Goal: Information Seeking & Learning: Learn about a topic

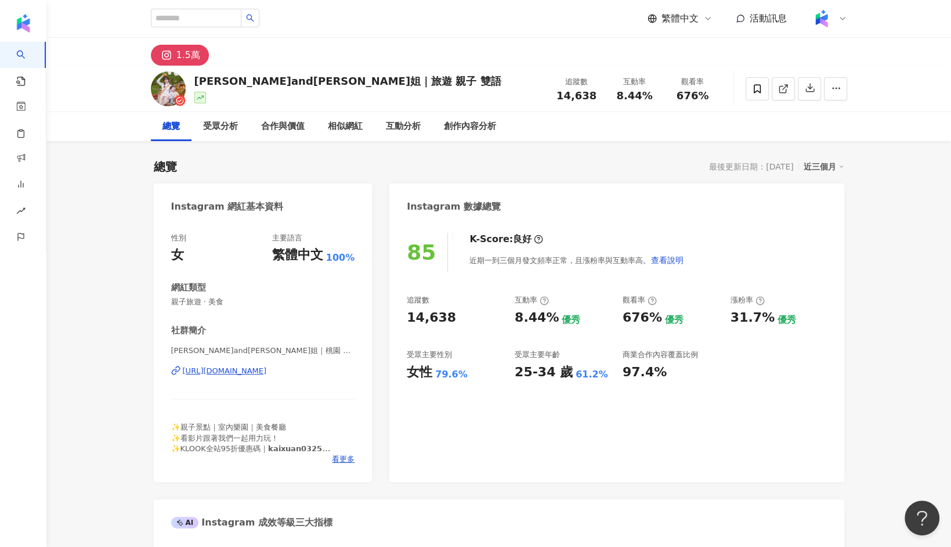
click at [267, 368] on div "https://www.instagram.com/kaixuan_0325/" at bounding box center [225, 371] width 84 height 10
click at [220, 15] on input "search" at bounding box center [196, 18] width 91 height 19
click at [205, 23] on input "search" at bounding box center [196, 18] width 91 height 19
type input "***"
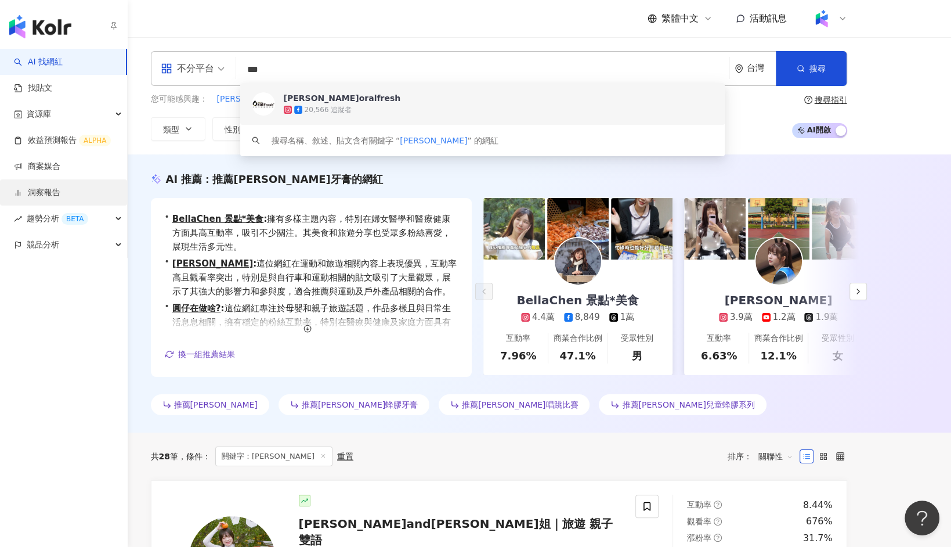
click at [60, 187] on link "洞察報告" at bounding box center [37, 193] width 46 height 12
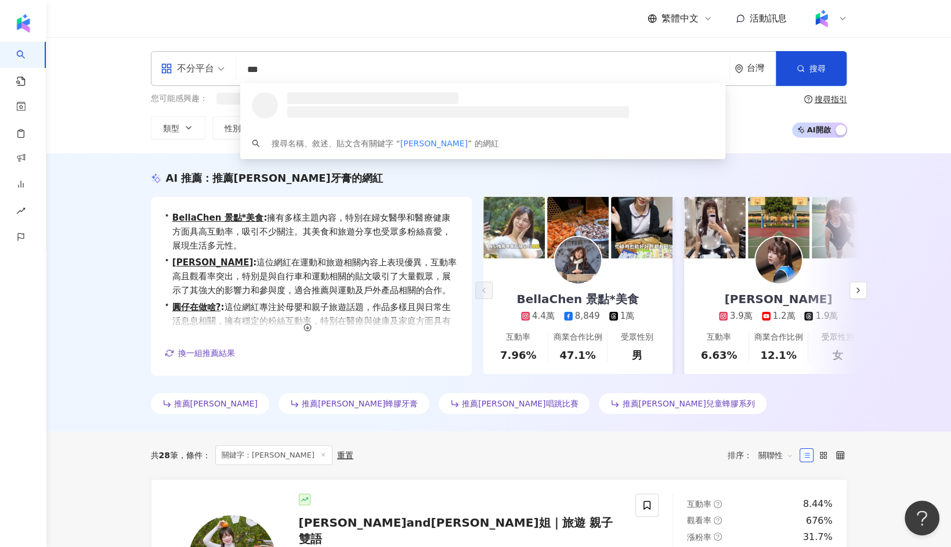
click at [308, 63] on input "***" at bounding box center [483, 70] width 484 height 22
click at [222, 71] on span "不分平台" at bounding box center [193, 68] width 64 height 19
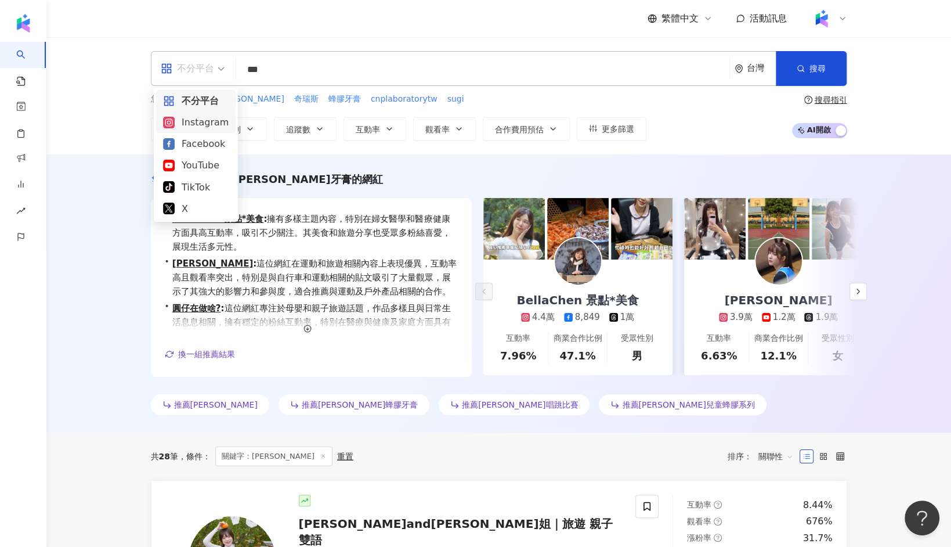
click at [213, 119] on div "Instagram" at bounding box center [196, 122] width 66 height 15
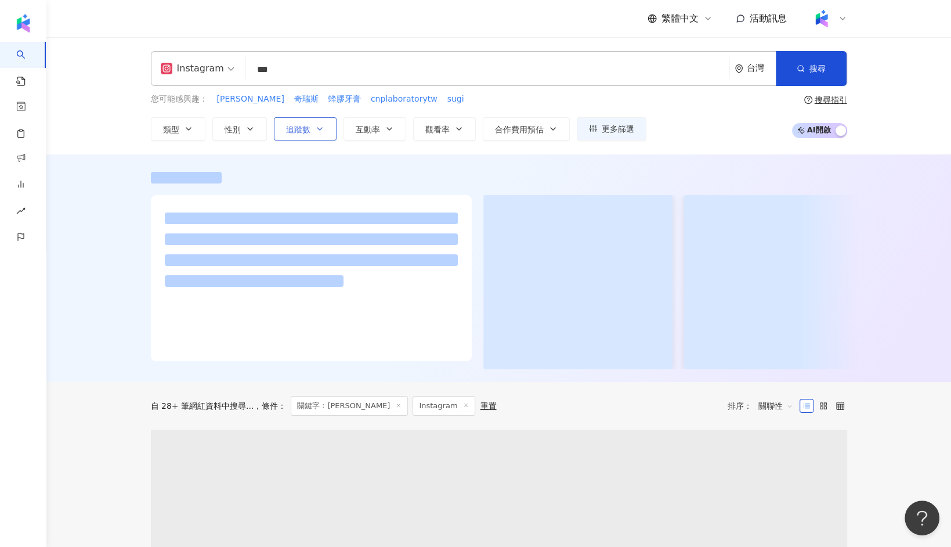
click at [301, 129] on span "追蹤數" at bounding box center [298, 129] width 24 height 9
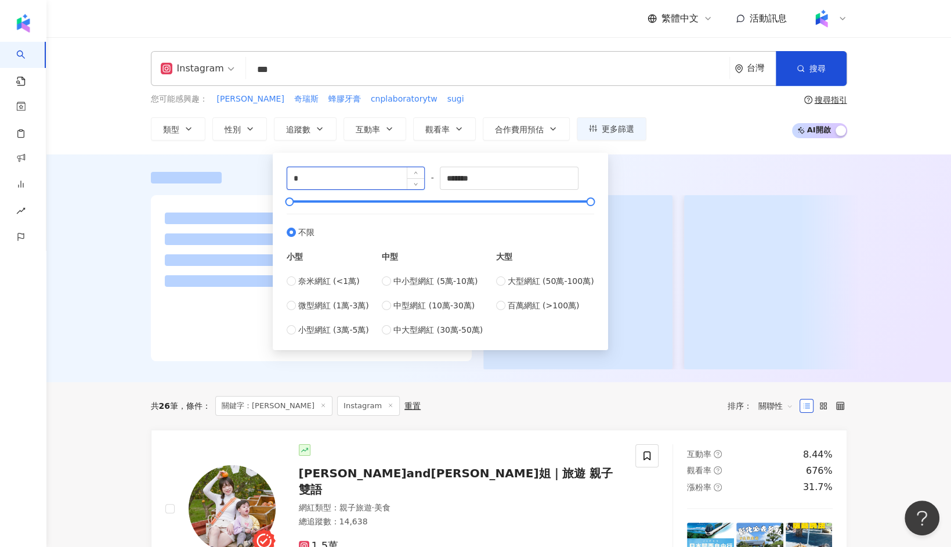
click at [326, 182] on input "*" at bounding box center [356, 178] width 138 height 22
type input "*****"
click at [481, 182] on input "*******" at bounding box center [509, 178] width 138 height 22
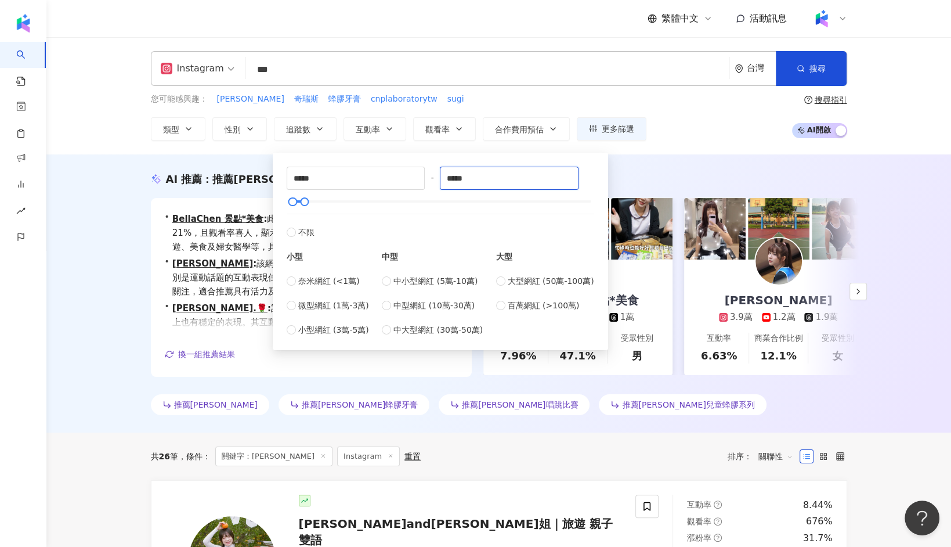
type input "*****"
click at [117, 261] on div "AI 推薦 ： 推薦歐樂芬牙膏的網紅 • BellaChen 景點*美食 : 此網紅在醫療與健康領域表現突出，互動率高達21%，且觀看率喜人，顯示出強大的受眾…" at bounding box center [498, 293] width 905 height 278
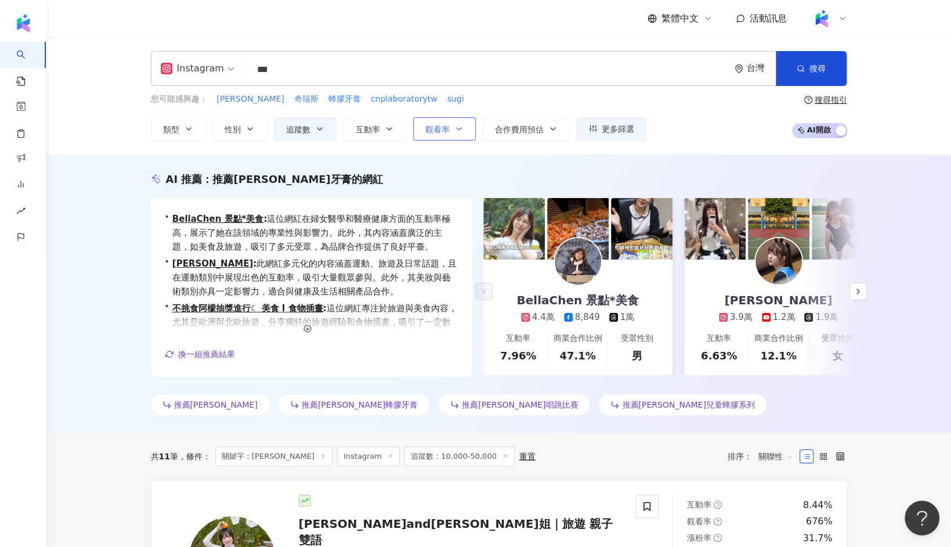
click at [451, 125] on button "觀看率" at bounding box center [444, 128] width 63 height 23
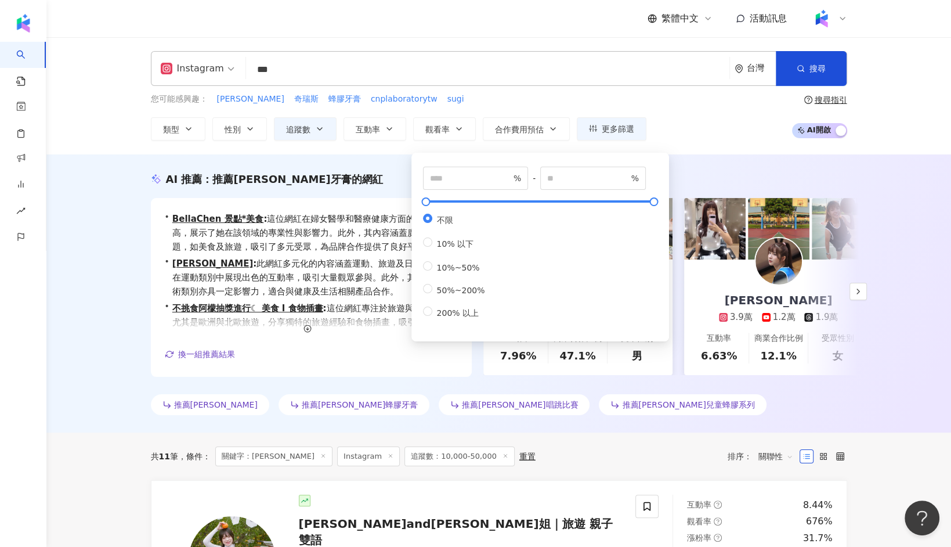
click at [387, 166] on div "AI 推薦 ： 推薦歐樂芬牙膏的網紅 • BellaChen 景點*美食 : 這位網紅在婦女醫學和醫療健康方面的互動率極高，展示了她在該領域的專業性與影響力。…" at bounding box center [498, 293] width 905 height 278
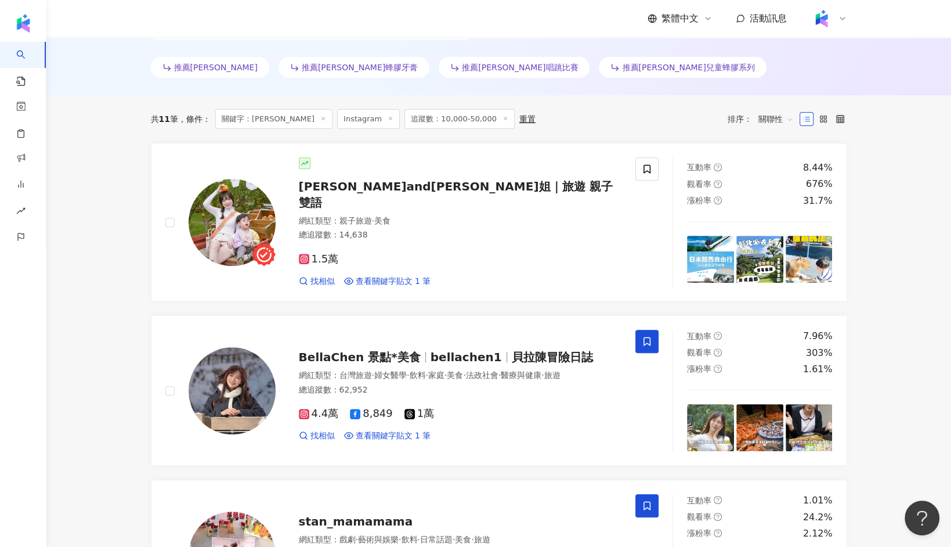
scroll to position [438, 0]
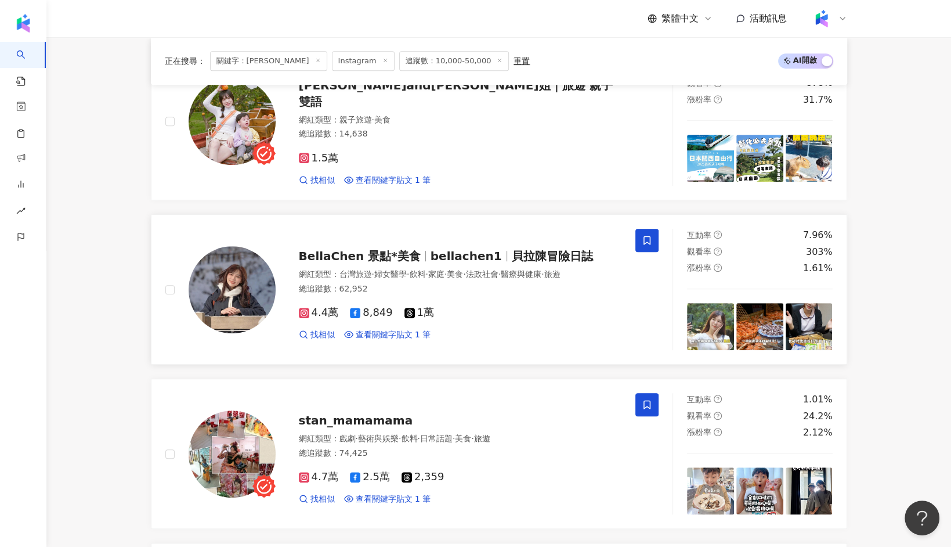
click at [373, 249] on span "BellaChen 景點*美食" at bounding box center [360, 256] width 122 height 14
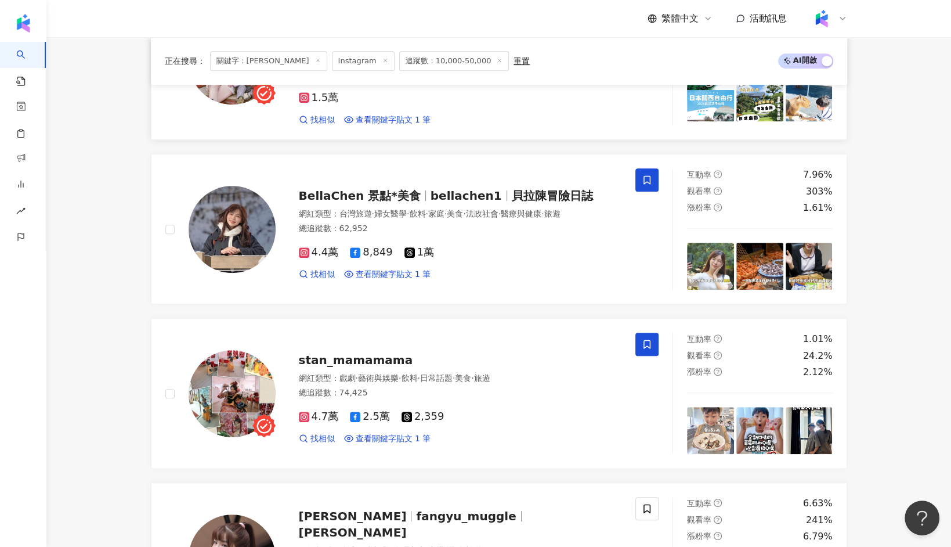
scroll to position [520, 0]
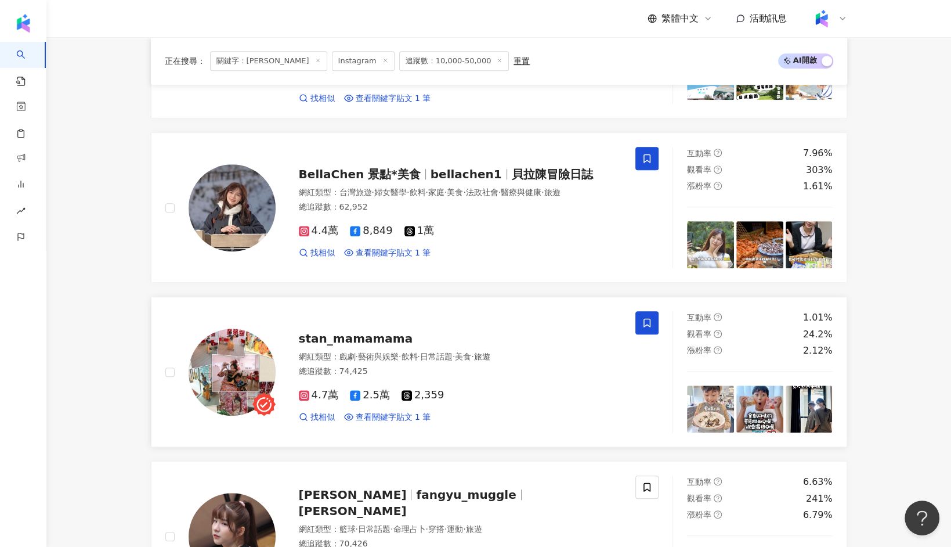
click at [349, 331] on span "stan_mamamama" at bounding box center [356, 338] width 114 height 14
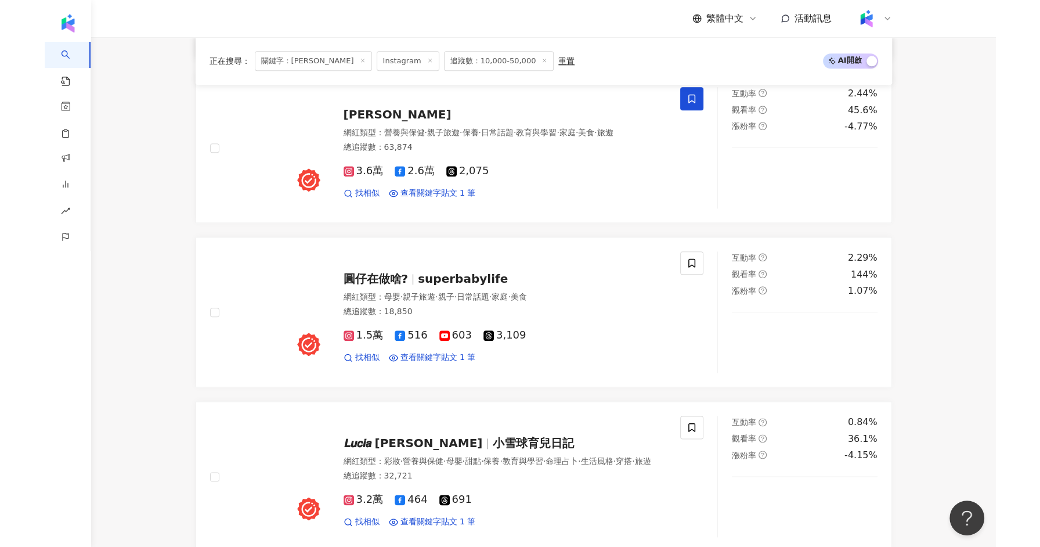
scroll to position [1077, 0]
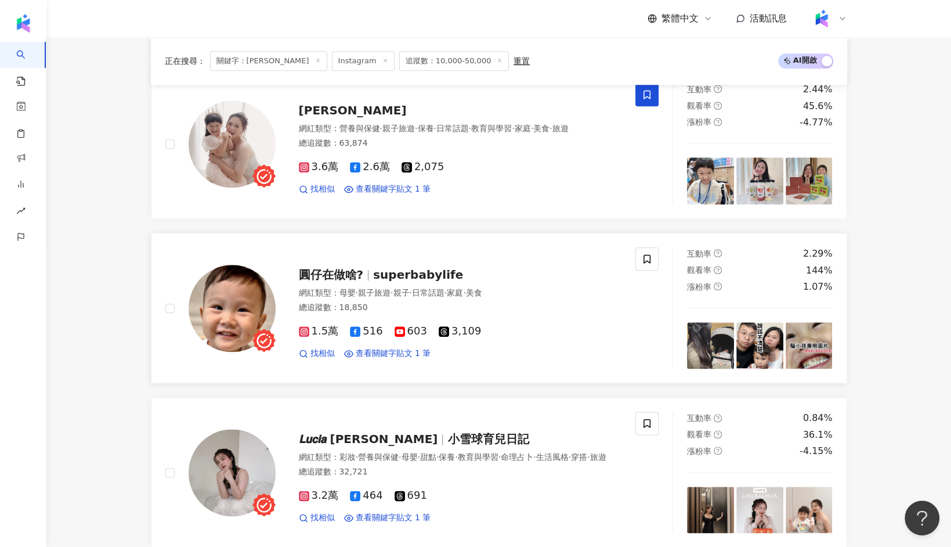
click at [429, 268] on span "superbabylife" at bounding box center [418, 275] width 90 height 14
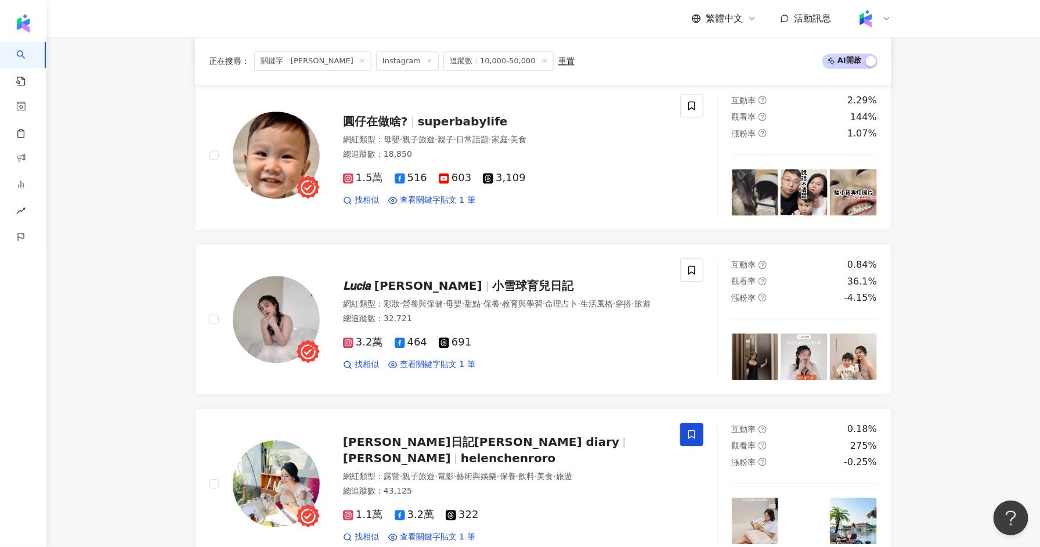
scroll to position [1237, 0]
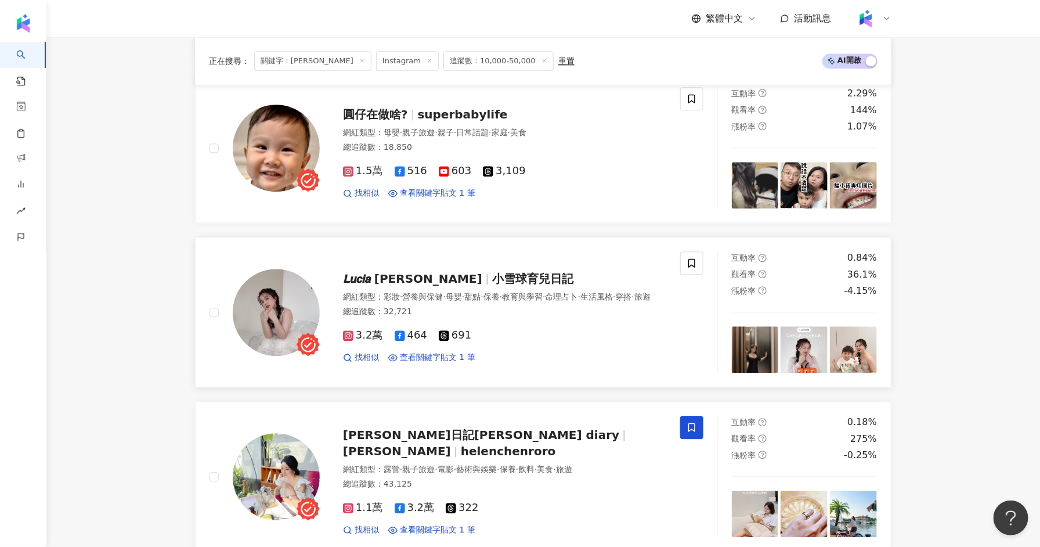
click at [492, 272] on span "小雪球育兒日記" at bounding box center [532, 279] width 81 height 14
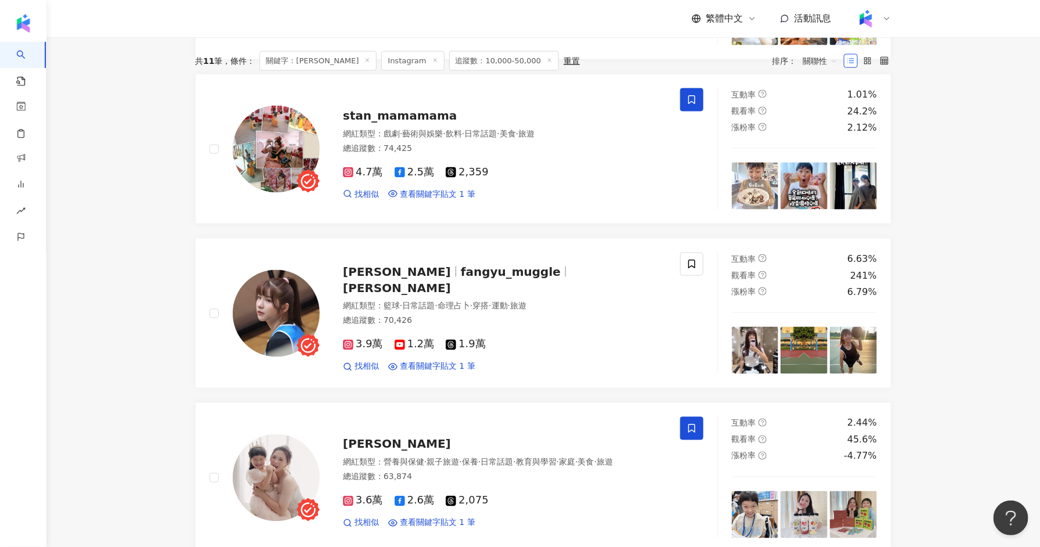
scroll to position [0, 0]
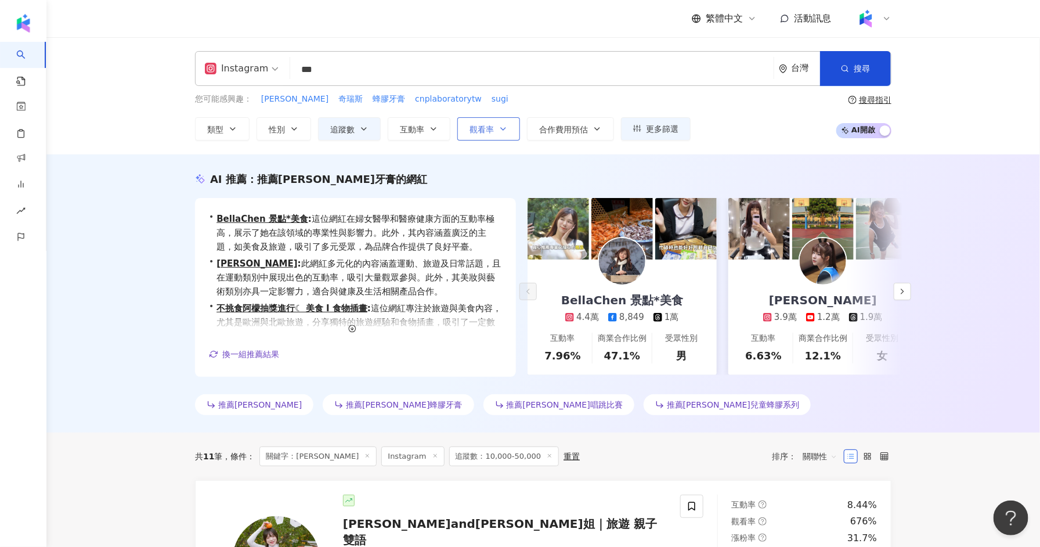
click at [499, 124] on icon "button" at bounding box center [503, 128] width 9 height 9
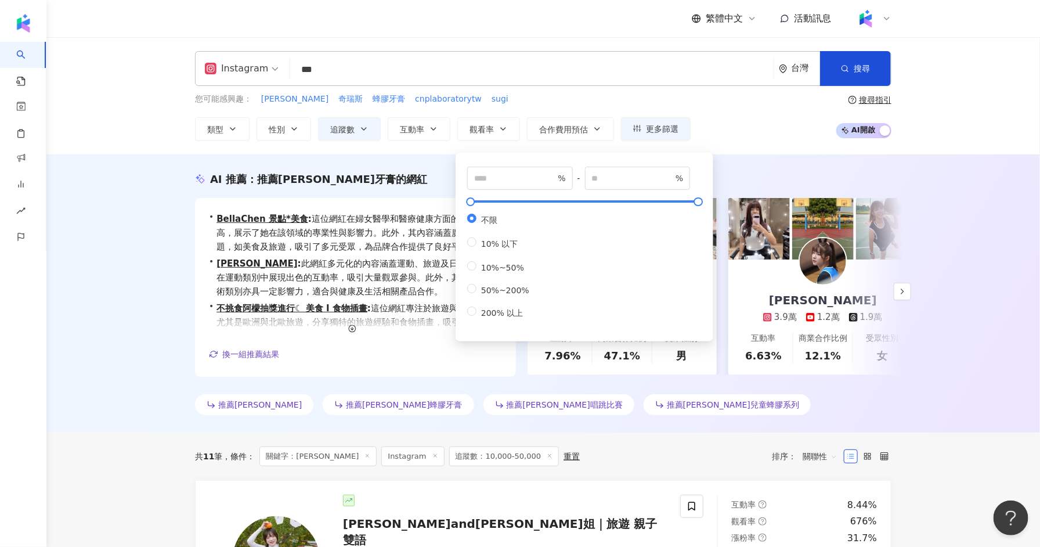
click at [417, 178] on div "AI 推薦 ： 推薦歐樂芬牙膏的網紅" at bounding box center [543, 179] width 696 height 15
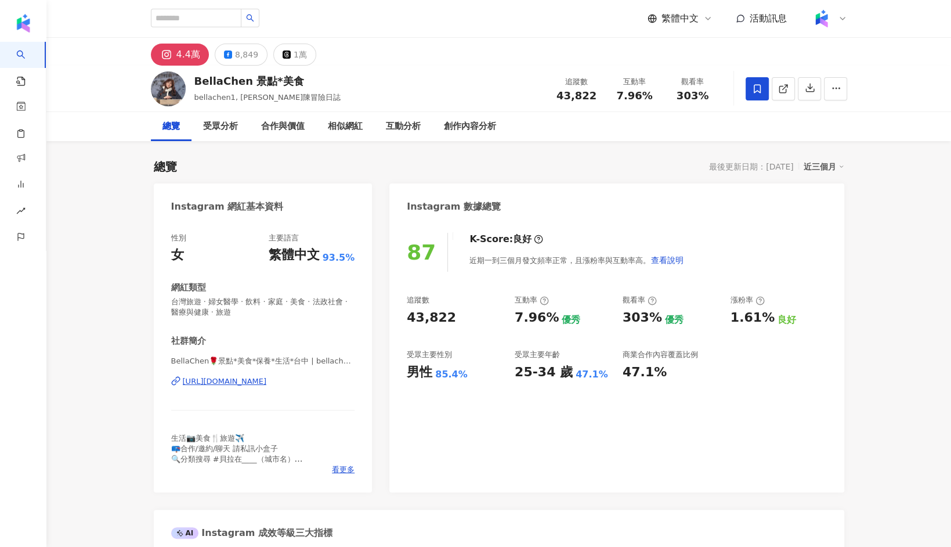
click at [251, 384] on div "https://www.instagram.com/bellachen16/" at bounding box center [225, 381] width 84 height 10
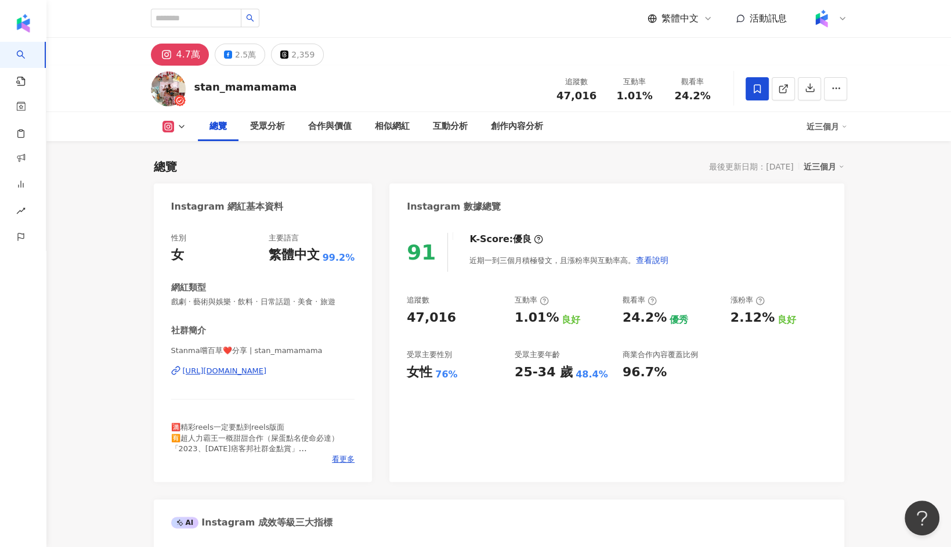
click at [267, 371] on div "https://www.instagram.com/stan_mamamama/" at bounding box center [225, 371] width 84 height 10
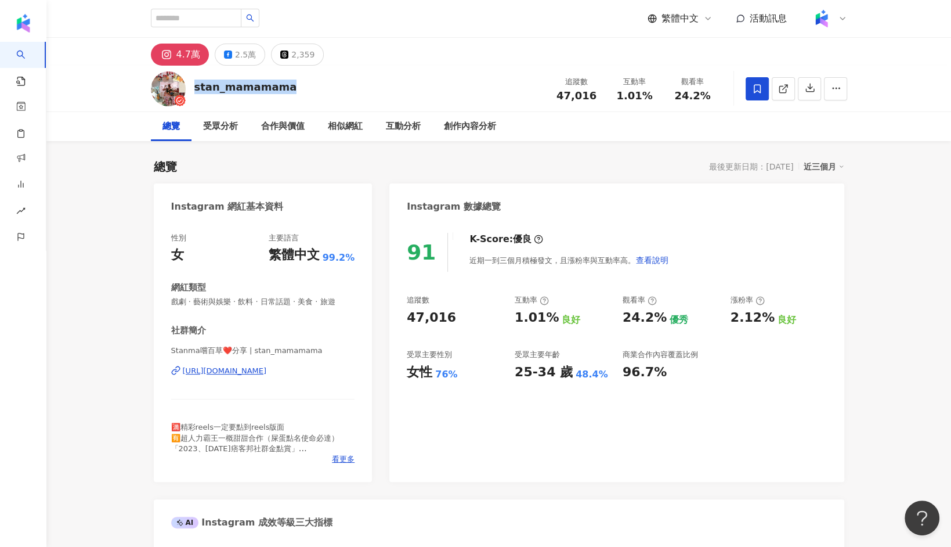
drag, startPoint x: 291, startPoint y: 91, endPoint x: 196, endPoint y: 91, distance: 95.2
click at [196, 91] on div "stan_mamamama 追蹤數 47,016 互動率 1.01% 觀看率 24.2%" at bounding box center [499, 89] width 743 height 46
copy div "stan_mamamama"
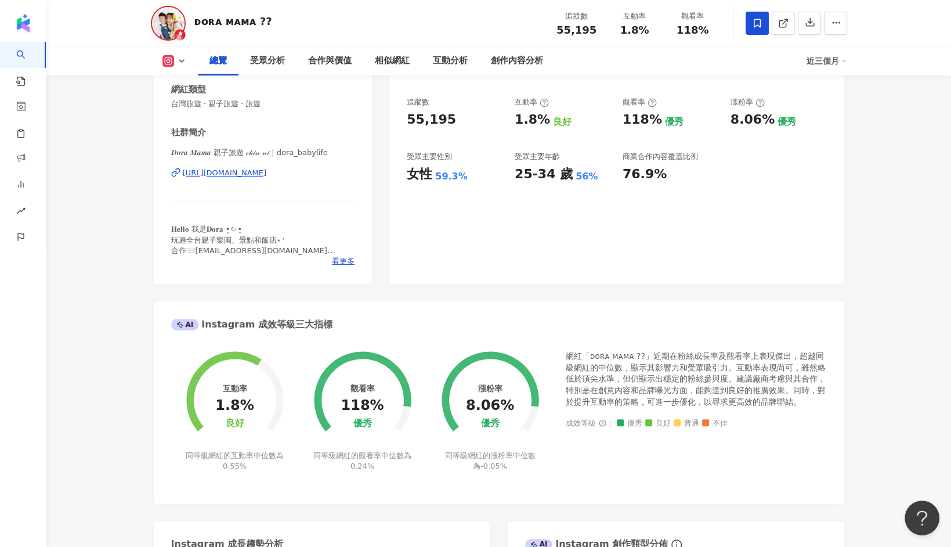
scroll to position [178, 0]
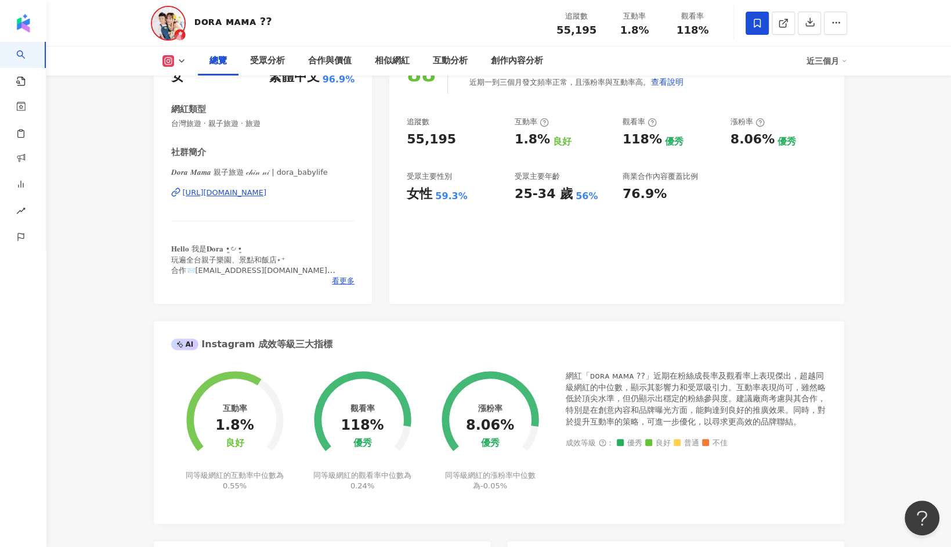
click at [229, 199] on div "𝑫𝒐𝒓𝒂 𝑴𝒂𝒎𝒂 親子旅遊 𝒸𝒽𝒾𝓃 𝓃𝒾 | dora_babylife https://www.instagram.com/dora_babylife/" at bounding box center [263, 201] width 184 height 68
click at [233, 192] on div "https://www.instagram.com/dora_babylife/" at bounding box center [225, 192] width 84 height 10
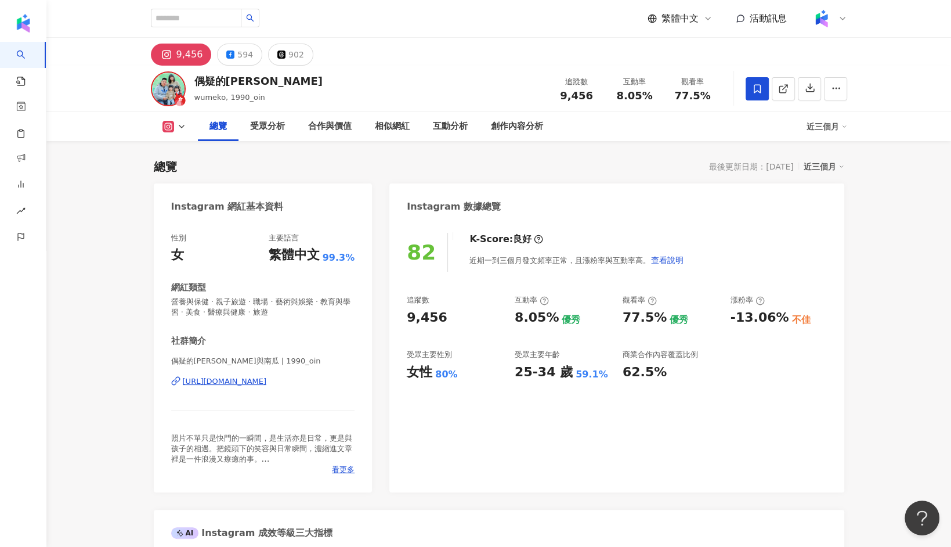
click at [212, 378] on div "[URL][DOMAIN_NAME]" at bounding box center [225, 381] width 84 height 10
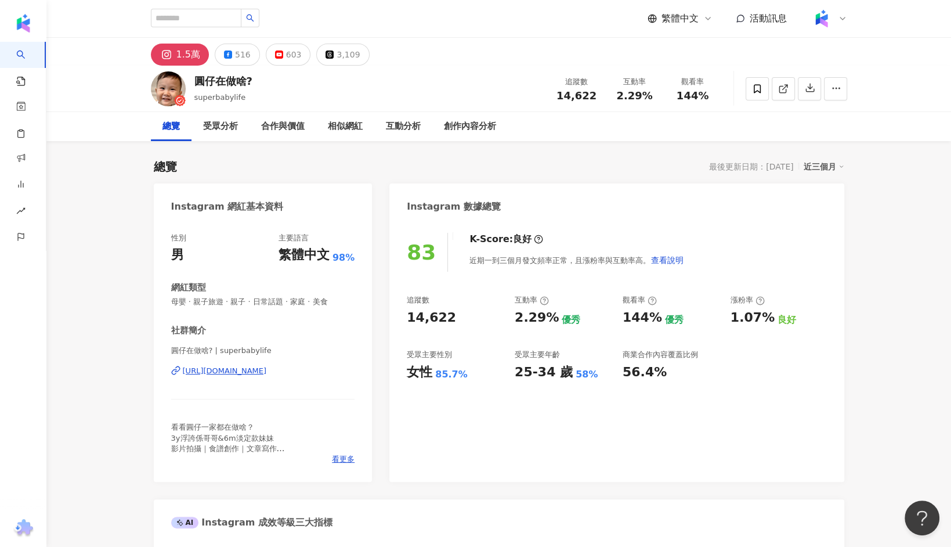
click at [267, 369] on div "https://www.instagram.com/superbabylife/" at bounding box center [225, 371] width 84 height 10
drag, startPoint x: 256, startPoint y: 80, endPoint x: 193, endPoint y: 80, distance: 63.3
click at [193, 80] on div "圓仔在做啥? superbabylife 追蹤數 14,622 互動率 2.29% 觀看率 144%" at bounding box center [499, 89] width 743 height 46
copy div "圓仔在做啥?"
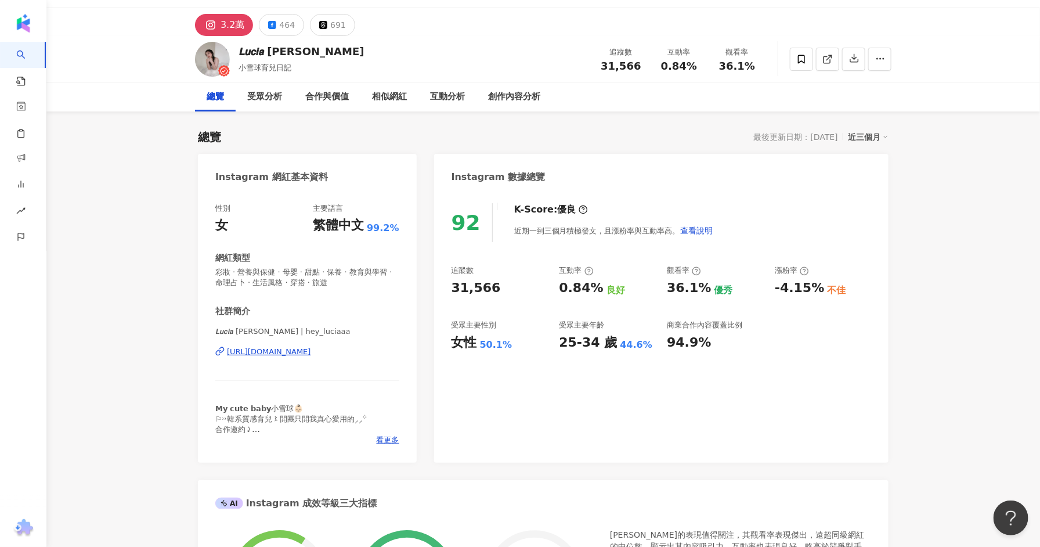
scroll to position [32, 0]
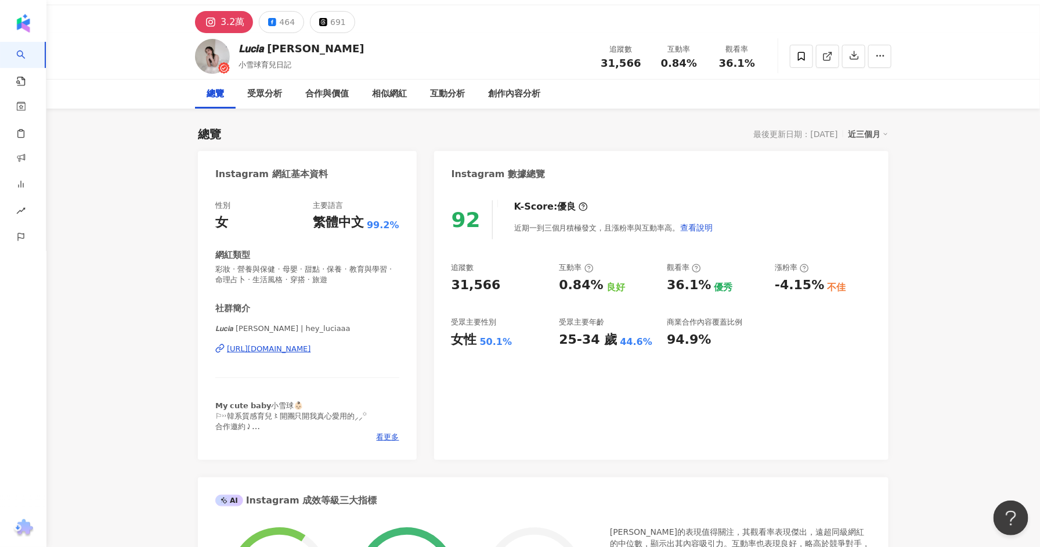
click at [311, 351] on div "[URL][DOMAIN_NAME]" at bounding box center [269, 349] width 84 height 10
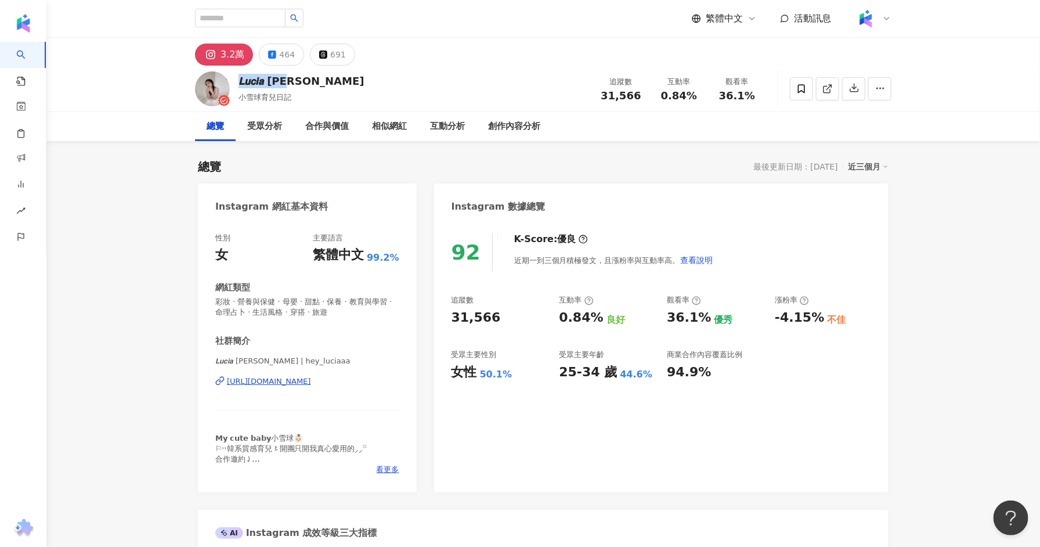
drag, startPoint x: 306, startPoint y: 77, endPoint x: 236, endPoint y: 77, distance: 70.2
click at [236, 77] on div "𝙇𝙪𝙘𝙞𝙖 [PERSON_NAME]球育兒日記 追蹤數 31,566 互動率 0.84% 觀看率 36.1%" at bounding box center [543, 89] width 743 height 46
copy div "𝙇𝙪𝙘𝙞𝙖 [PERSON_NAME]"
